Goal: Information Seeking & Learning: Learn about a topic

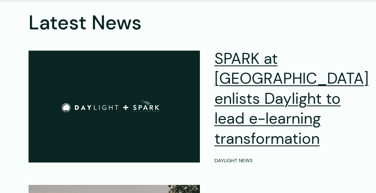
scroll to position [1550, 0]
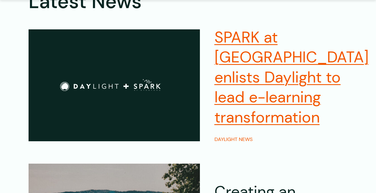
click at [240, 112] on h2 "SPARK at Stanford enlists Daylight to lead e-learning transformation" at bounding box center [292, 77] width 154 height 100
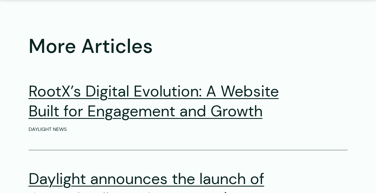
scroll to position [912, 0]
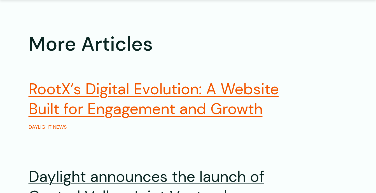
click at [232, 96] on h2 "RootX’s Digital Evolution: A Website Built for Engagement and Growth" at bounding box center [168, 99] width 278 height 40
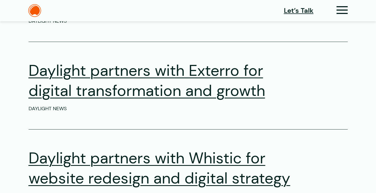
scroll to position [1653, 0]
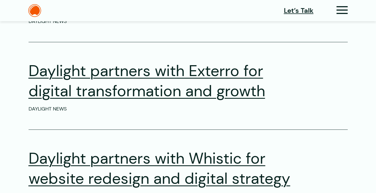
click at [341, 3] on header "Let’s Talk Clients Capabilities Process People About Contact News Careers Retai…" at bounding box center [188, 10] width 376 height 21
click at [340, 10] on icon at bounding box center [342, 13] width 11 height 6
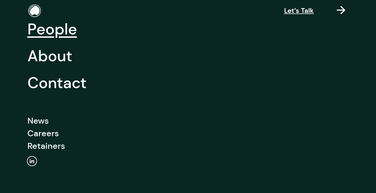
scroll to position [110, 0]
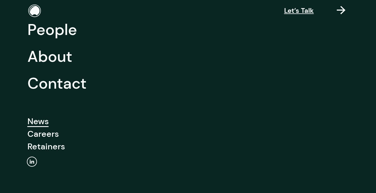
click at [44, 124] on link "News" at bounding box center [37, 121] width 21 height 13
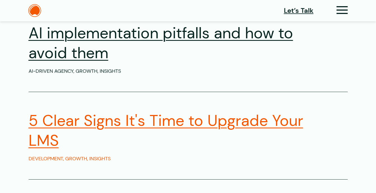
scroll to position [1980, 0]
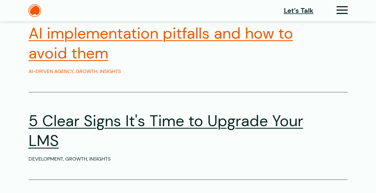
click at [225, 58] on h2 "AI implementation pitfalls and how to avoid them" at bounding box center [168, 44] width 278 height 40
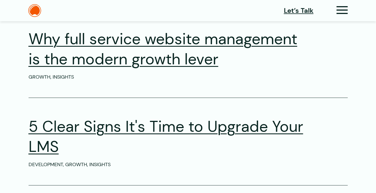
scroll to position [1874, 0]
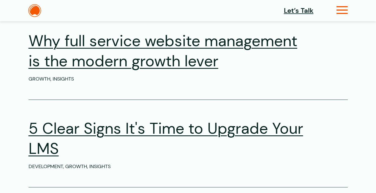
click at [343, 10] on icon at bounding box center [342, 13] width 11 height 6
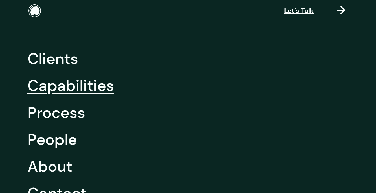
click at [92, 91] on link "Capabilities" at bounding box center [70, 85] width 87 height 27
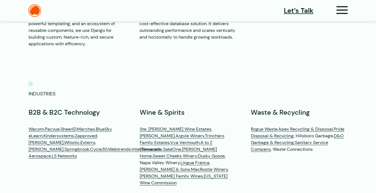
scroll to position [1551, 0]
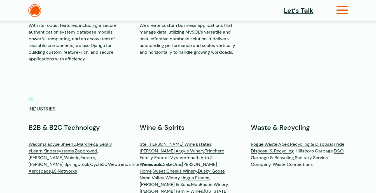
click at [347, 10] on icon at bounding box center [342, 13] width 11 height 6
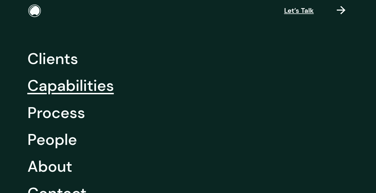
click at [89, 94] on link "Capabilities" at bounding box center [70, 85] width 87 height 27
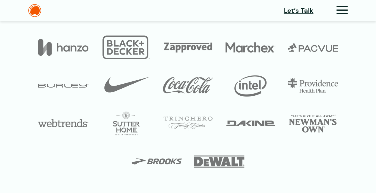
scroll to position [2095, 0]
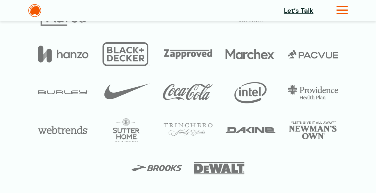
click at [345, 10] on icon at bounding box center [342, 13] width 11 height 6
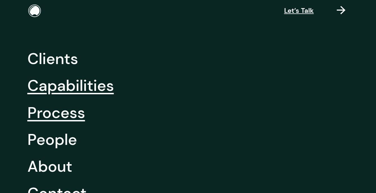
click at [81, 119] on link "Process" at bounding box center [56, 112] width 58 height 27
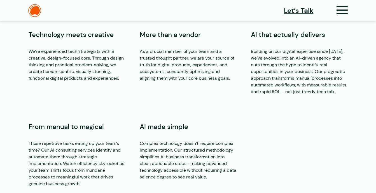
scroll to position [949, 0]
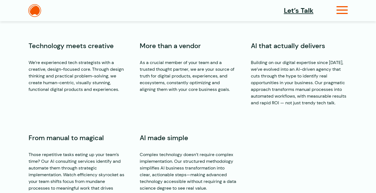
click at [346, 10] on icon at bounding box center [342, 13] width 11 height 6
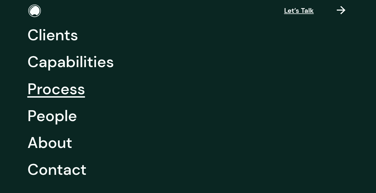
scroll to position [24, 0]
click at [343, 10] on icon at bounding box center [341, 13] width 9 height 6
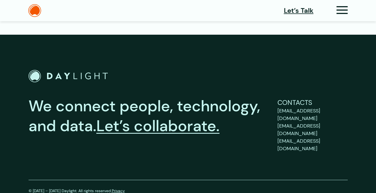
scroll to position [1434, 0]
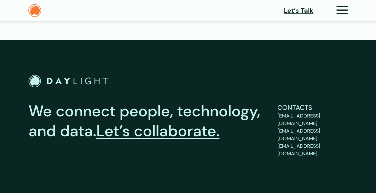
click at [37, 8] on img at bounding box center [34, 10] width 13 height 13
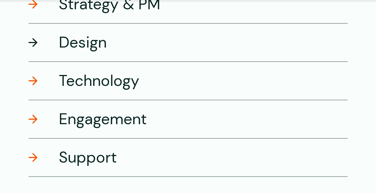
scroll to position [1002, 0]
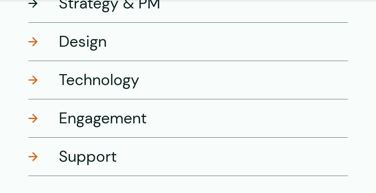
click at [107, 22] on div "Strategy & PM" at bounding box center [188, 3] width 319 height 38
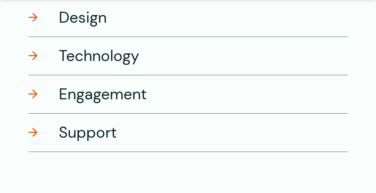
scroll to position [1297, 0]
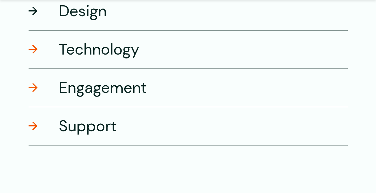
click at [114, 30] on div "Design" at bounding box center [188, 11] width 319 height 38
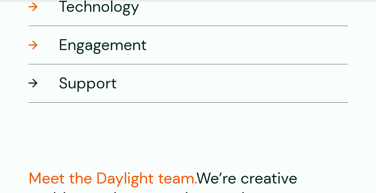
scroll to position [1355, 0]
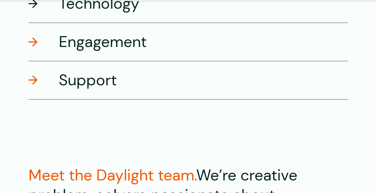
click at [121, 13] on h3 "Technology" at bounding box center [99, 4] width 81 height 20
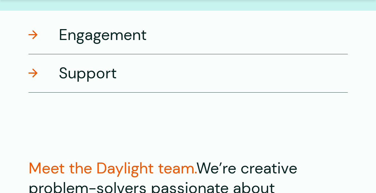
click at [145, 54] on div "Engagement" at bounding box center [188, 35] width 319 height 38
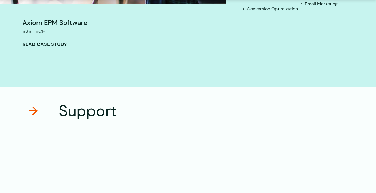
scroll to position [1414, 0]
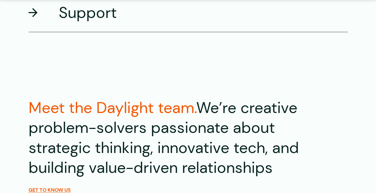
click at [126, 32] on div "Support" at bounding box center [188, 13] width 319 height 39
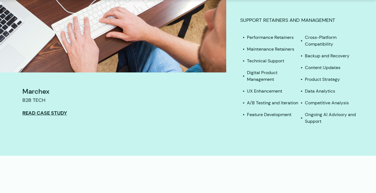
scroll to position [1286, 0]
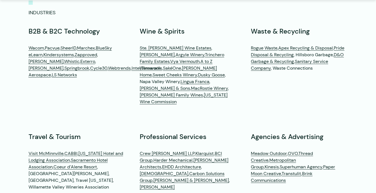
scroll to position [1416, 0]
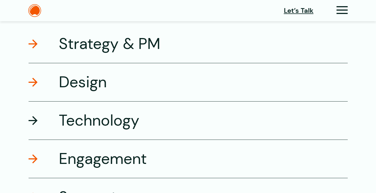
scroll to position [915, 0]
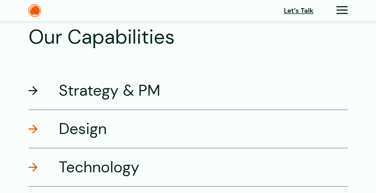
click at [182, 110] on div "Strategy & PM" at bounding box center [188, 90] width 319 height 38
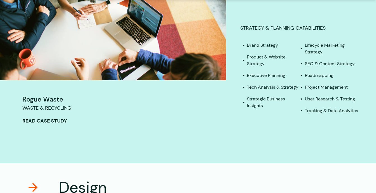
scroll to position [1124, 0]
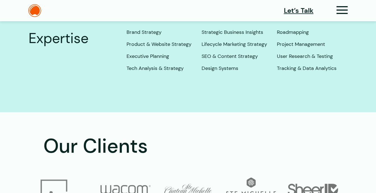
scroll to position [856, 0]
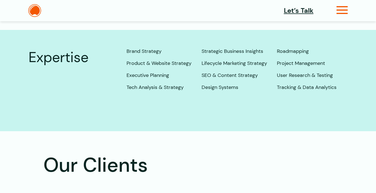
click at [341, 12] on icon at bounding box center [342, 13] width 11 height 6
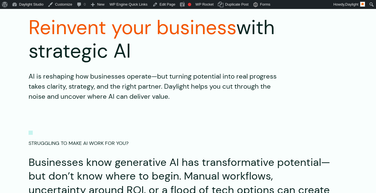
scroll to position [86, 0]
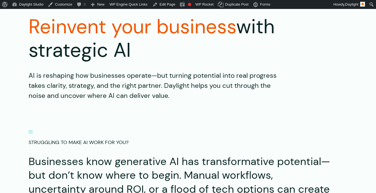
click at [158, 77] on p "AI is reshaping how businesses operate—but turning potential into real progress…" at bounding box center [155, 86] width 252 height 30
click at [295, 98] on div "AI is reshaping how businesses operate—but turning potential into real progress…" at bounding box center [169, 86] width 280 height 30
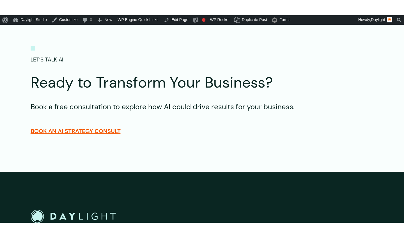
scroll to position [1436, 0]
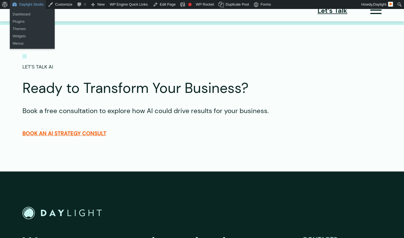
click at [40, 3] on link "Daylight Studio" at bounding box center [28, 4] width 36 height 9
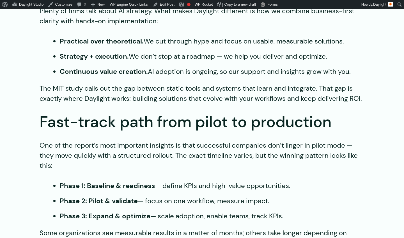
scroll to position [1051, 0]
